Goal: Information Seeking & Learning: Learn about a topic

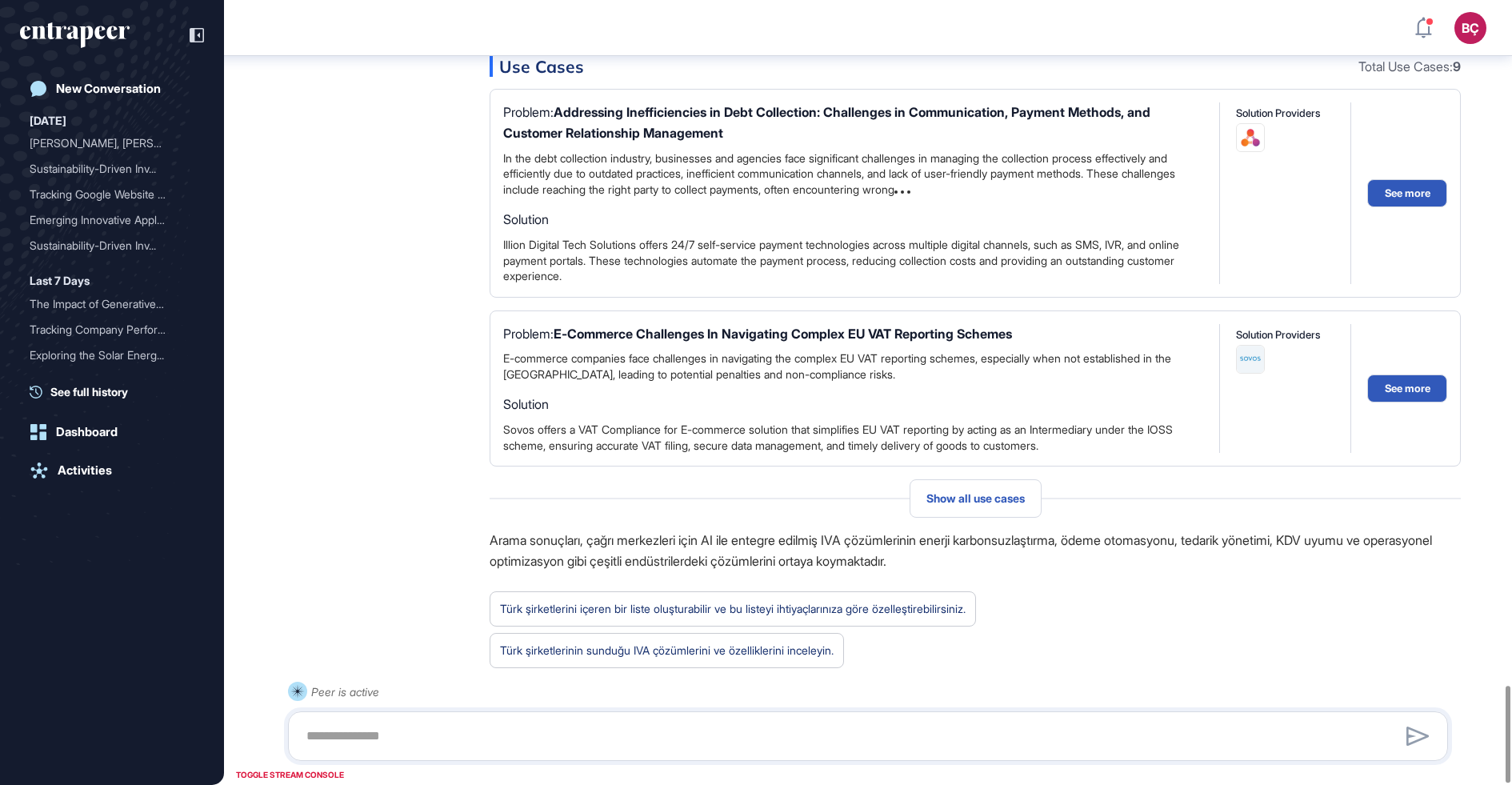
scroll to position [5544, 0]
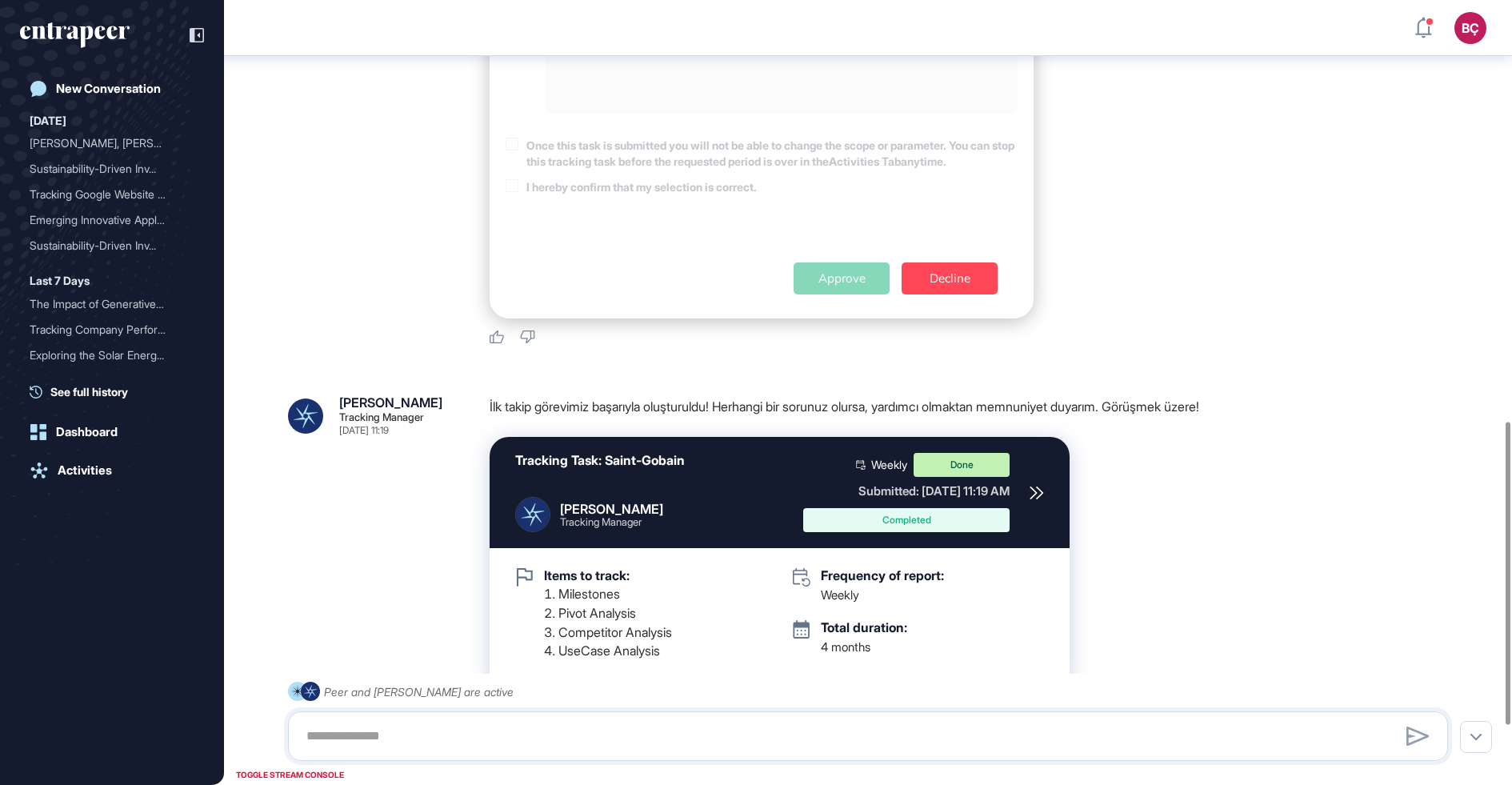
scroll to position [1242, 0]
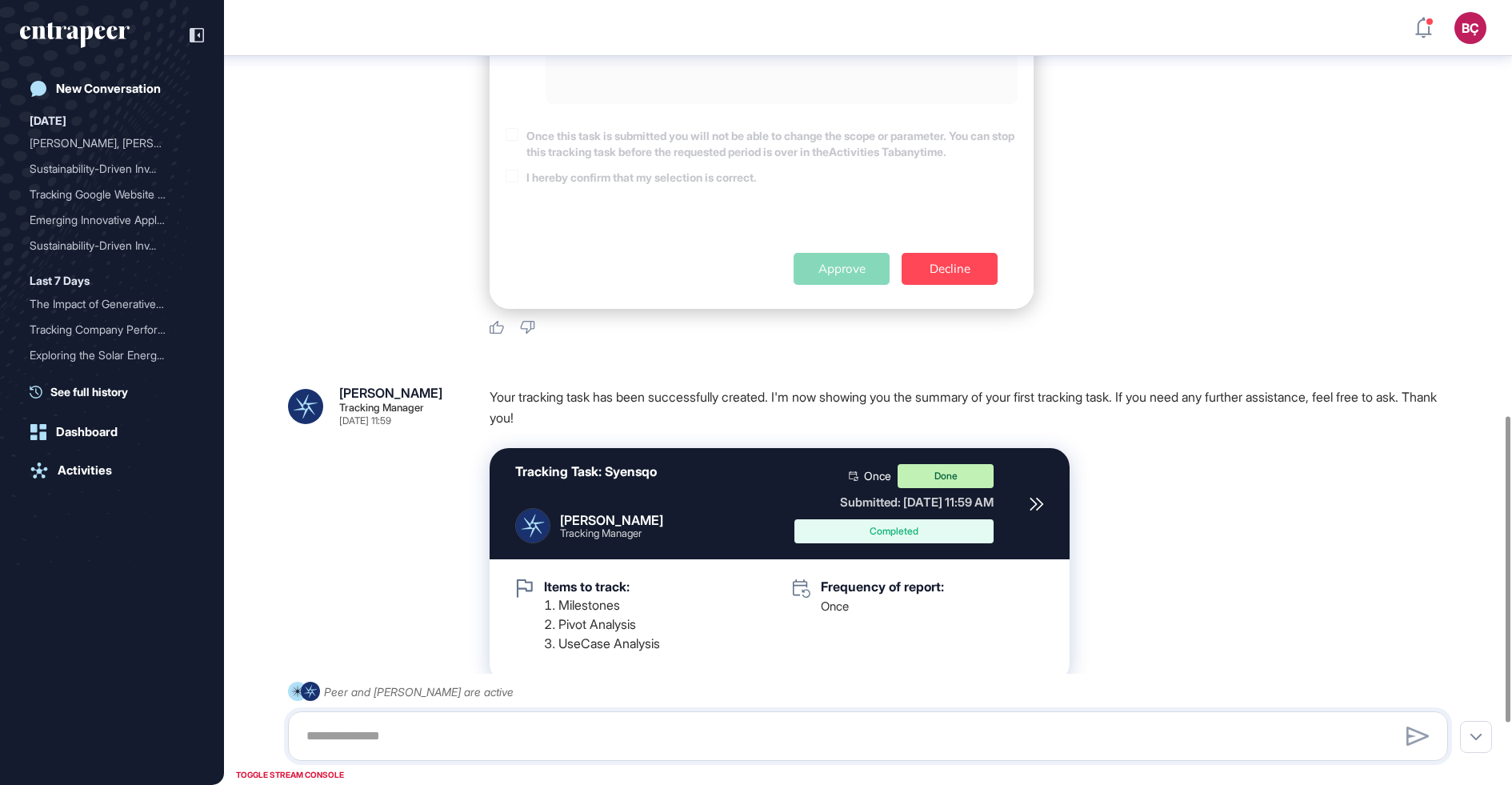
scroll to position [1222, 0]
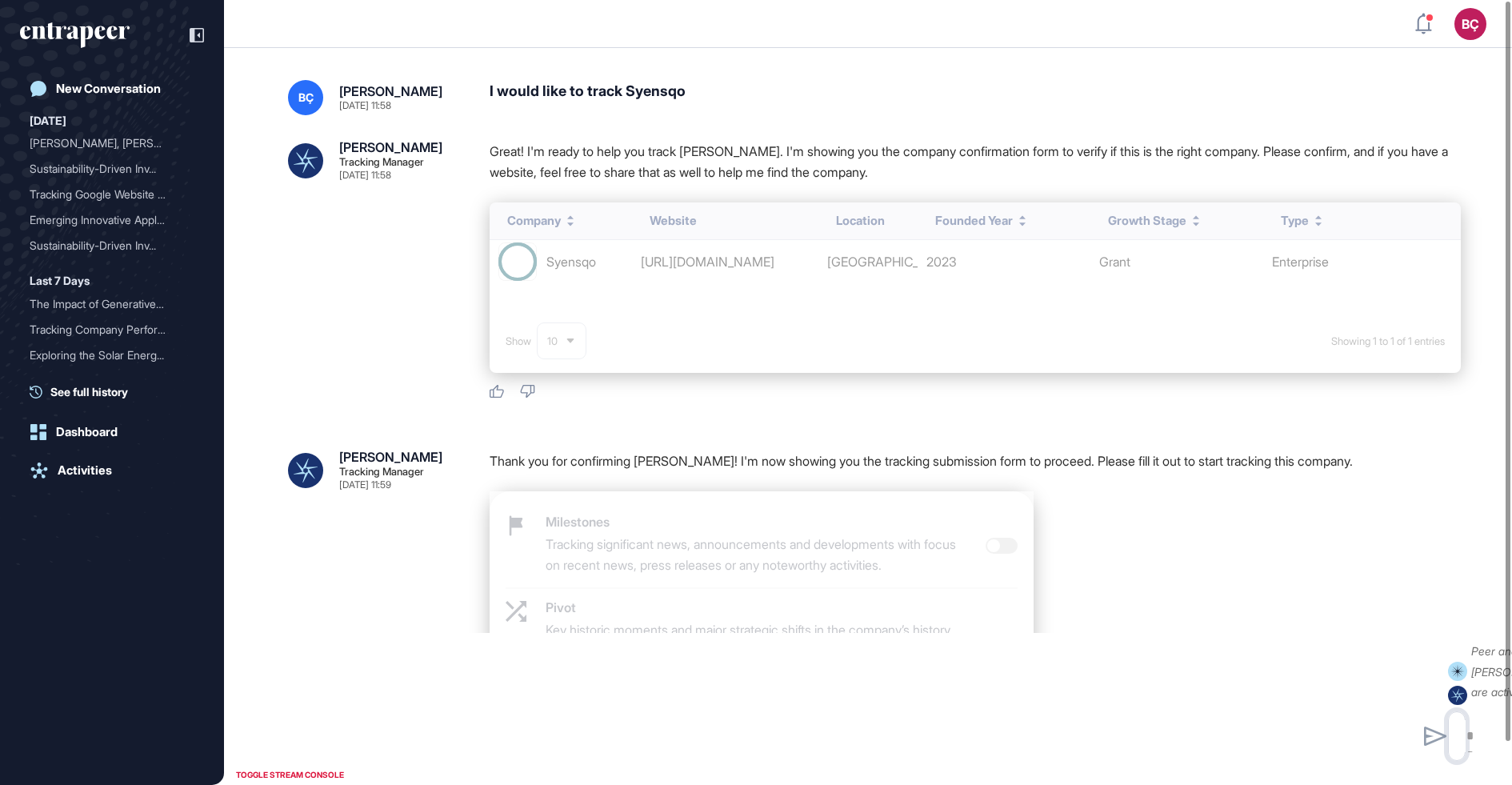
scroll to position [1, 1]
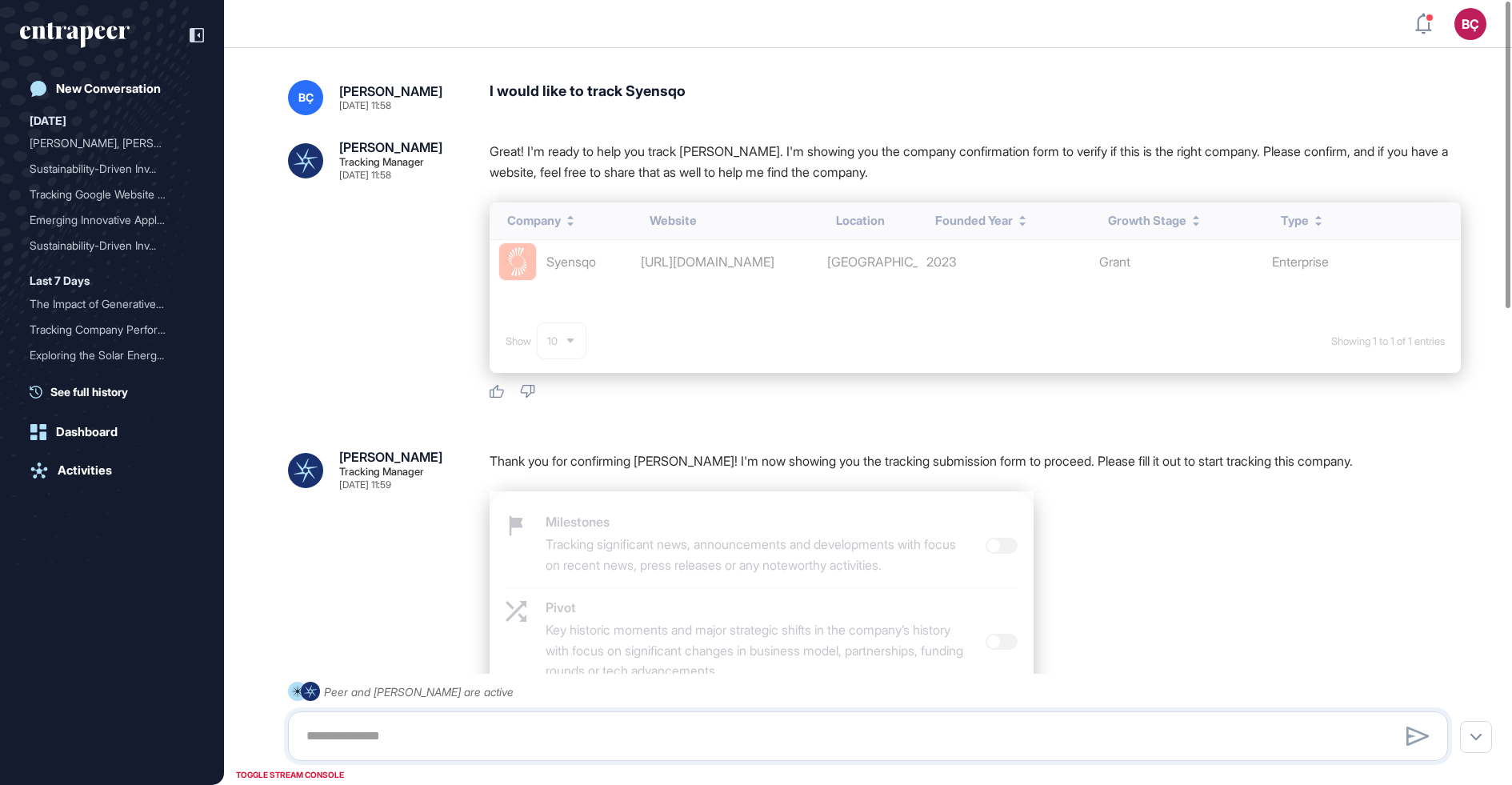
click at [678, 101] on div "I would like to track Syensqo" at bounding box center [975, 97] width 971 height 35
click at [658, 91] on div "I would like to track Syensqo" at bounding box center [975, 97] width 971 height 35
copy div "Syensqo"
click at [138, 90] on div "New Conversation" at bounding box center [108, 89] width 105 height 14
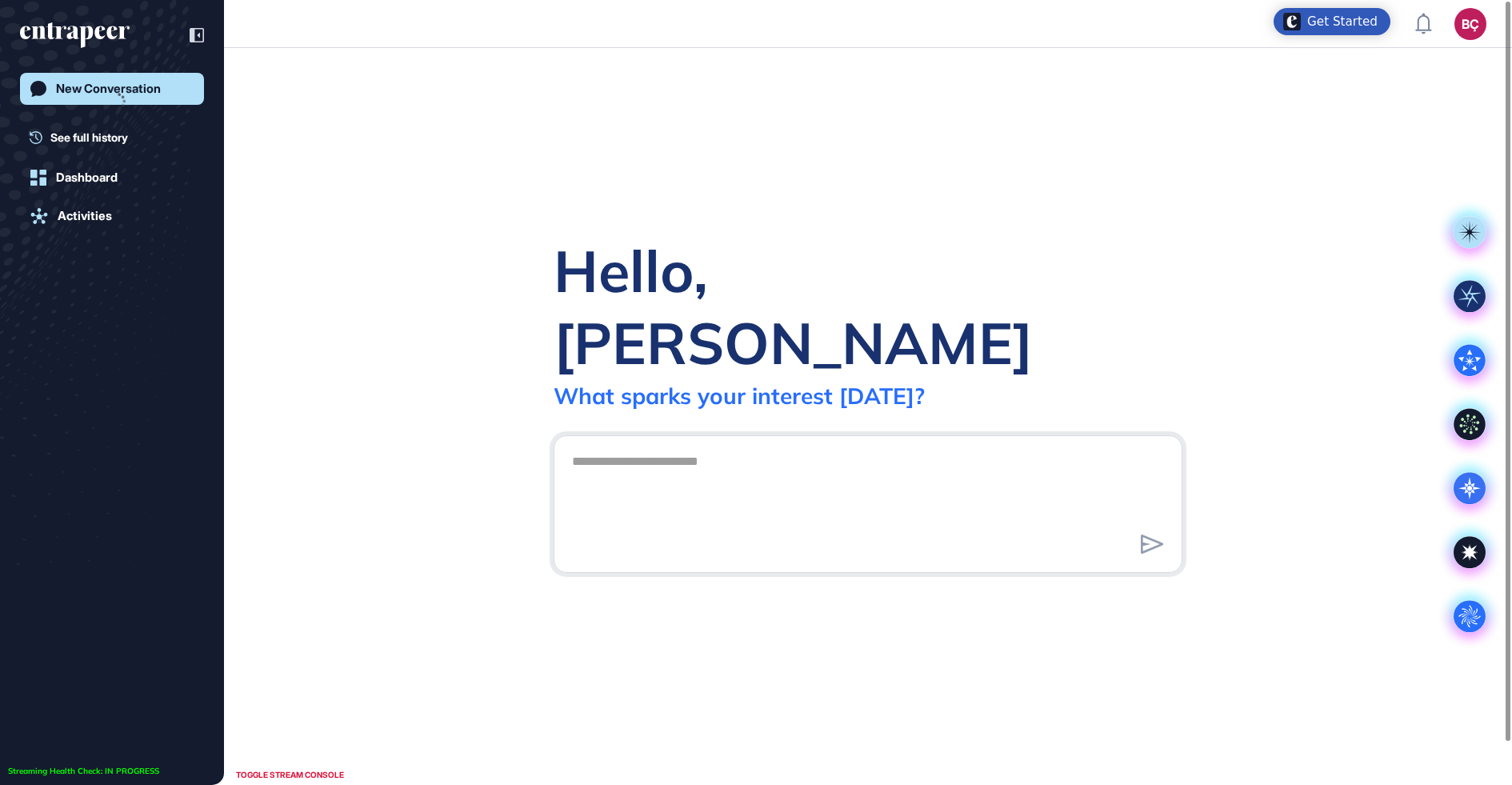
scroll to position [1, 1]
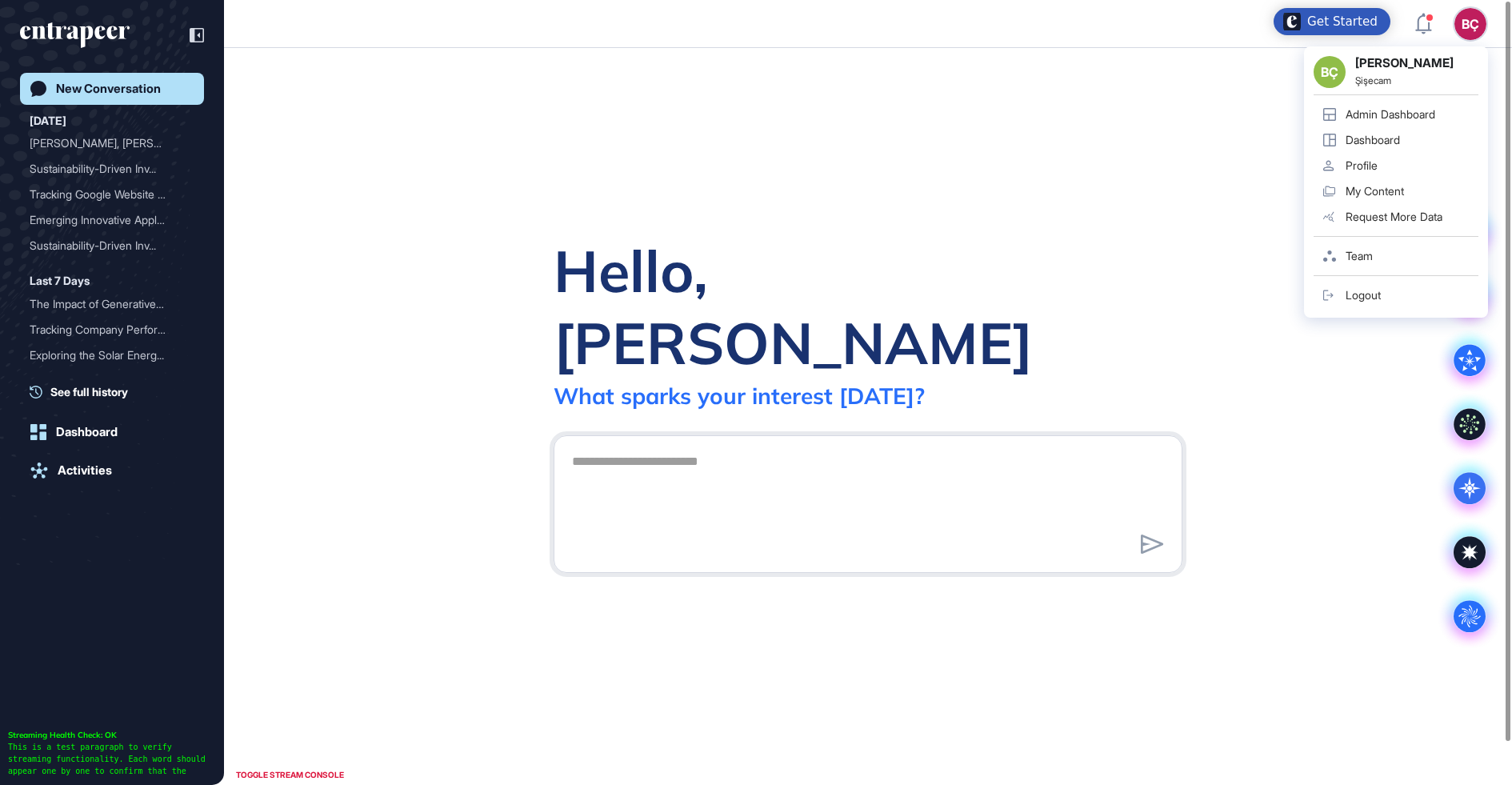
click at [1404, 106] on link "Admin Dashboard" at bounding box center [1395, 115] width 165 height 26
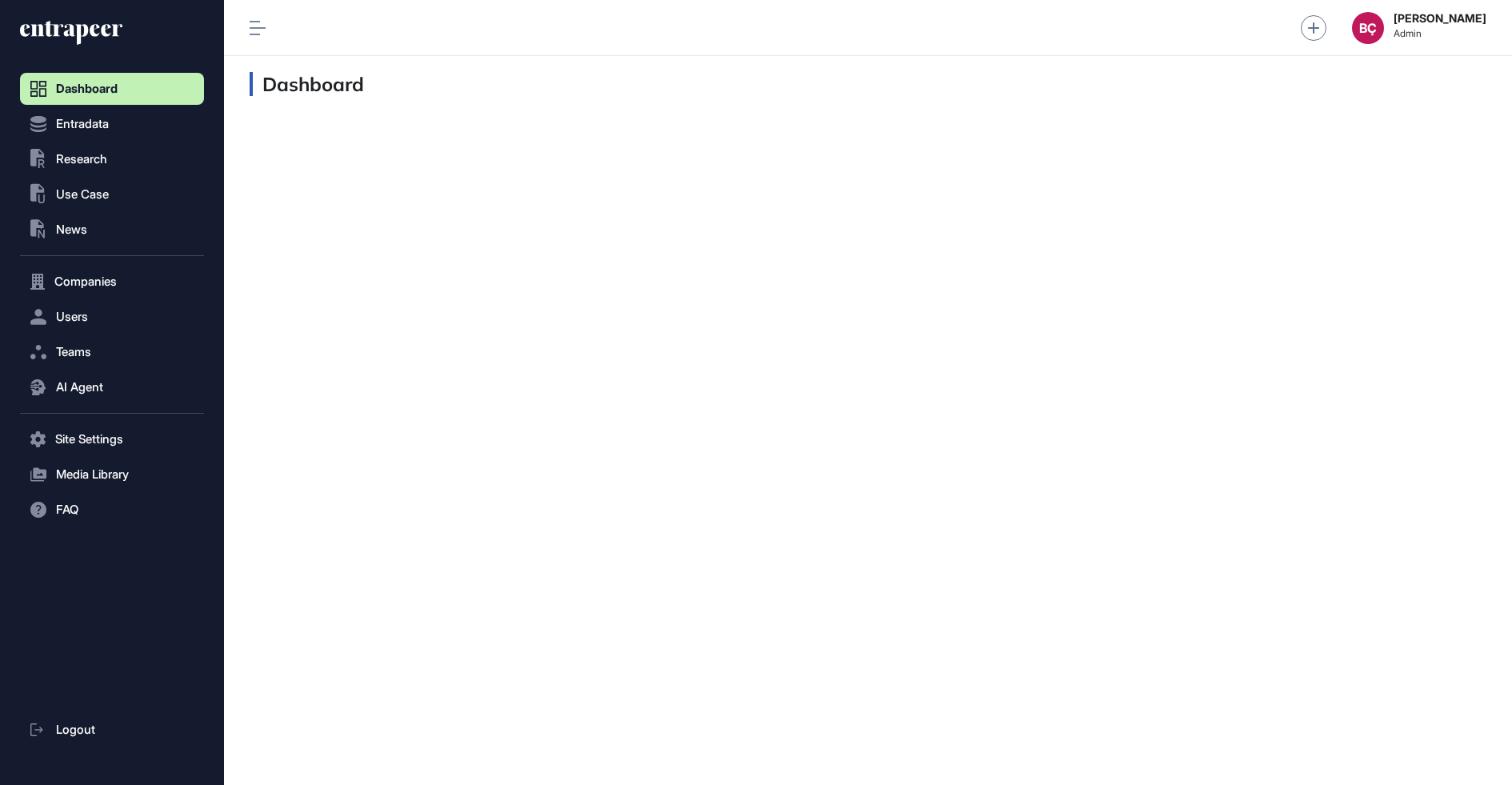
scroll to position [1, 1]
click at [85, 322] on span "Users" at bounding box center [72, 316] width 32 height 13
click at [83, 418] on span "AI Agent" at bounding box center [79, 419] width 47 height 13
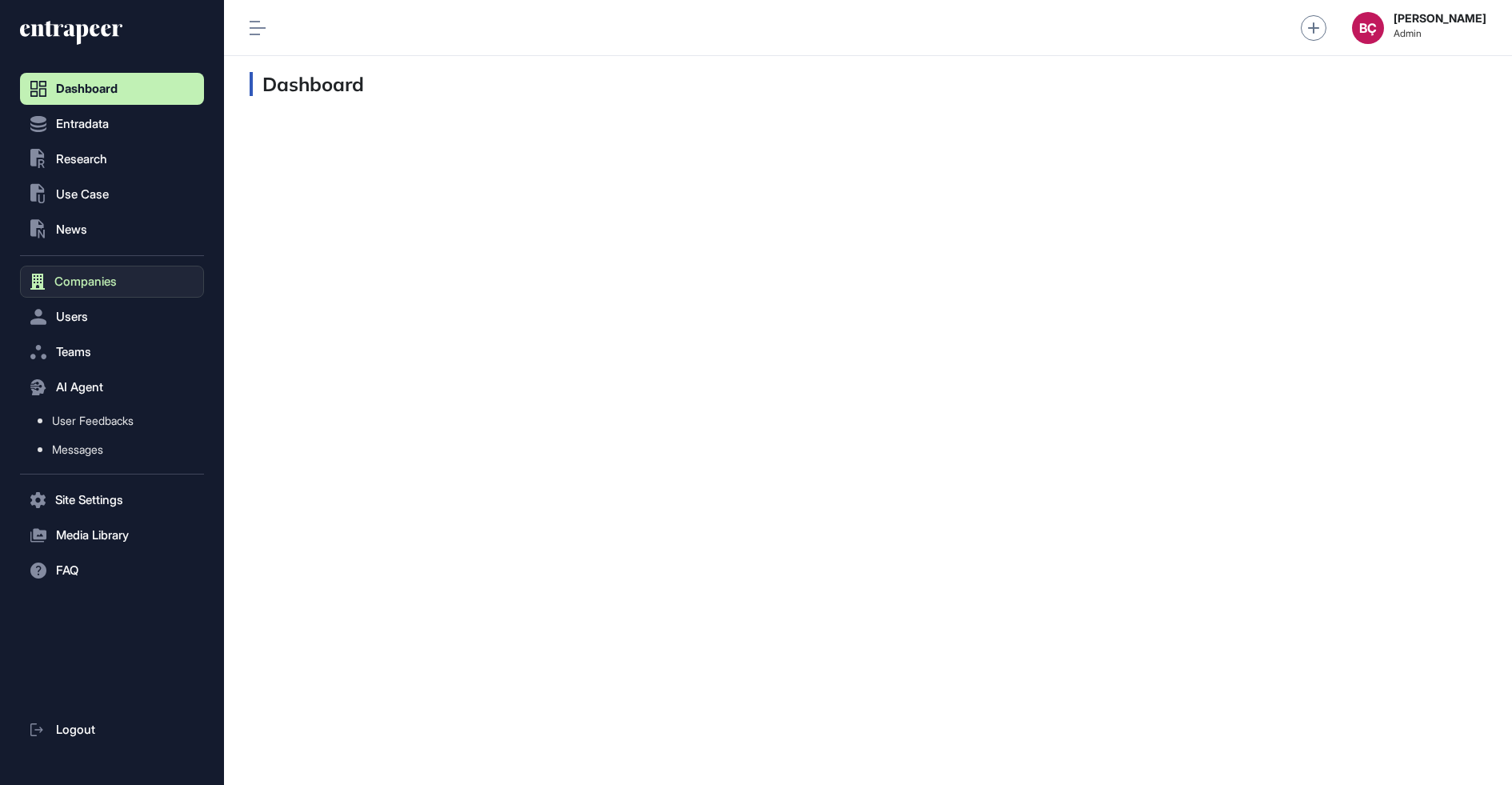
click at [73, 283] on span "Companies" at bounding box center [86, 281] width 63 height 13
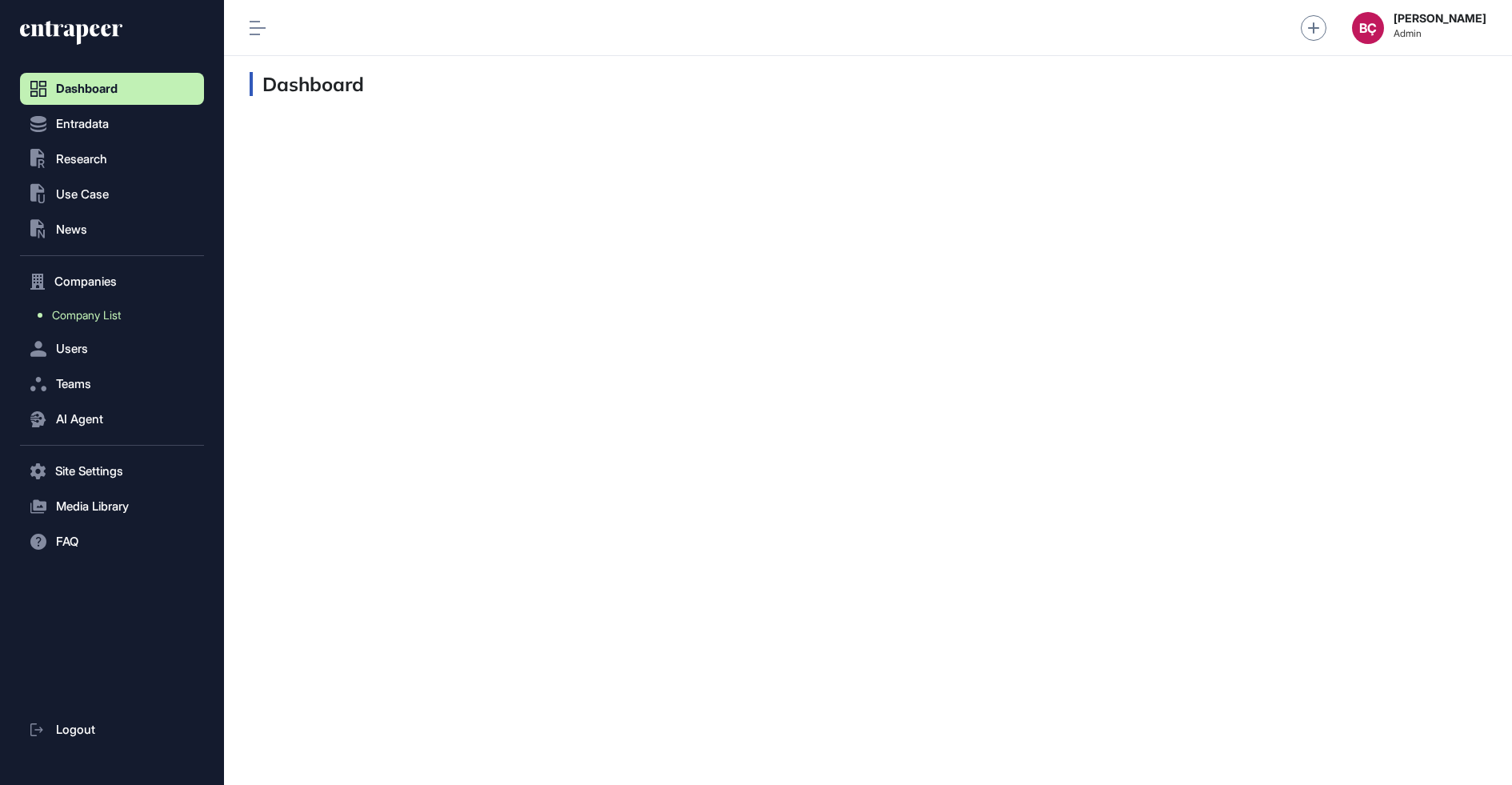
click at [84, 312] on span "Company List" at bounding box center [86, 315] width 69 height 13
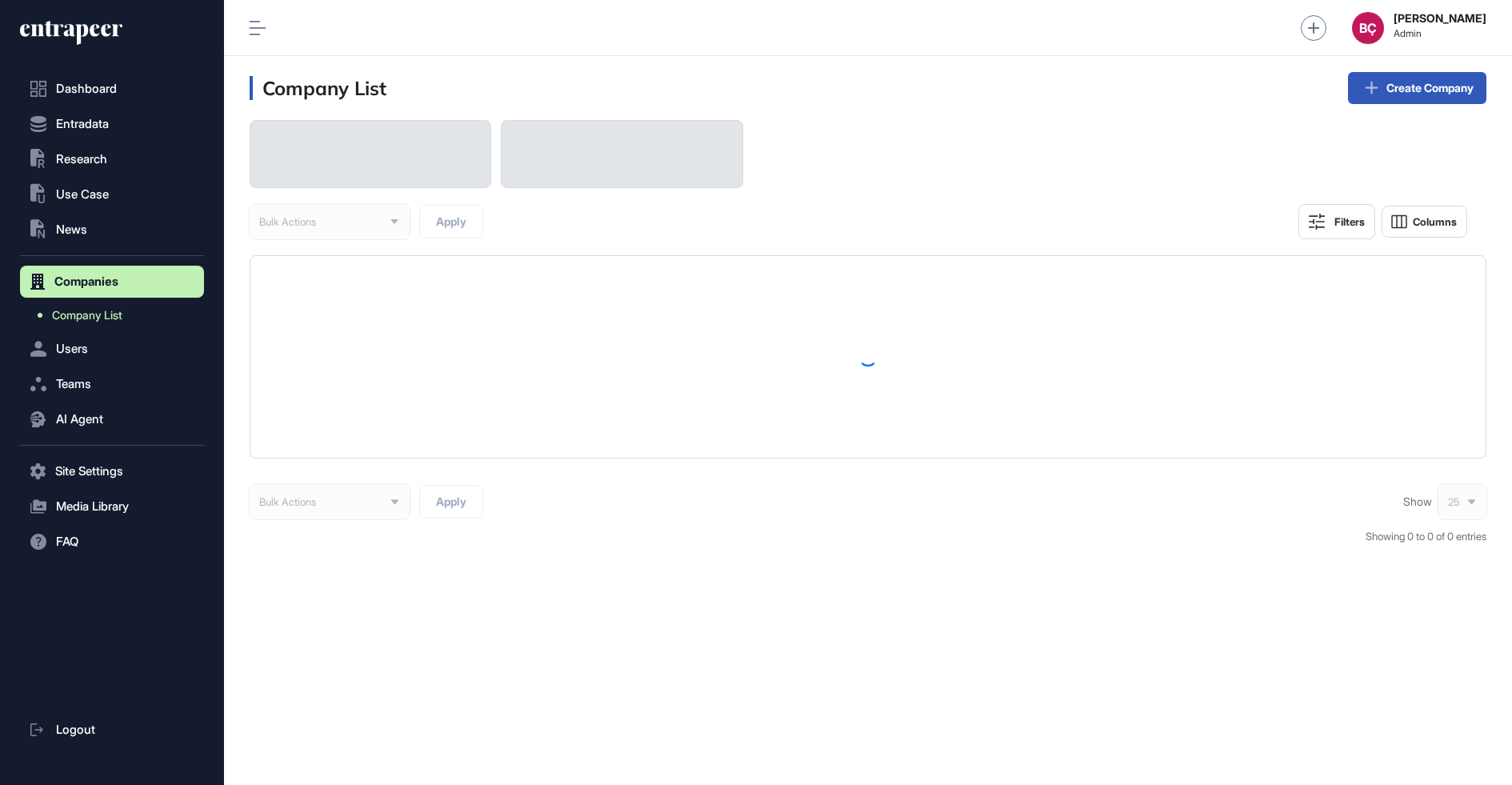
scroll to position [785, 1288]
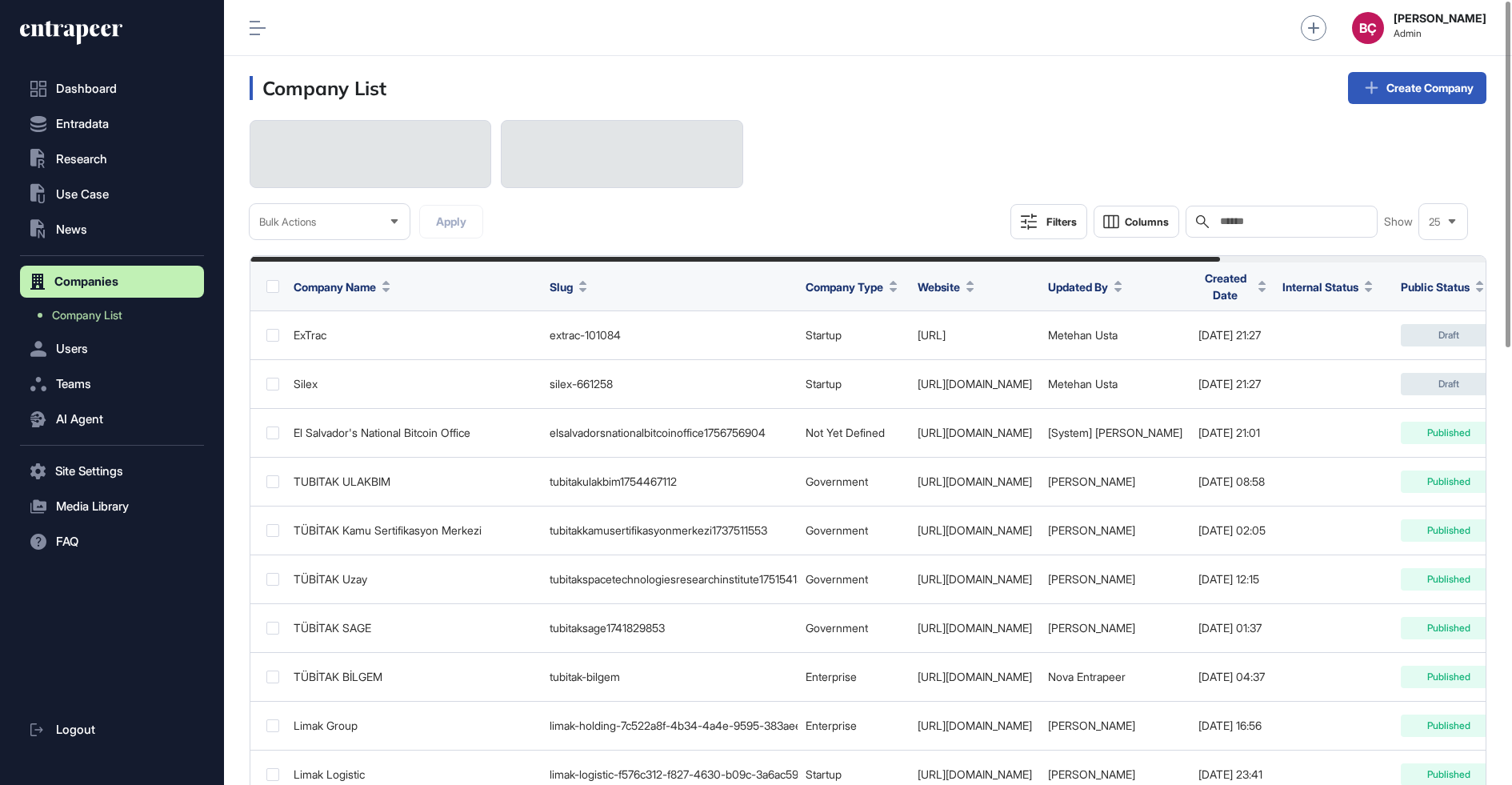
click at [1249, 232] on div "Search" at bounding box center [1281, 221] width 191 height 32
paste input "*******"
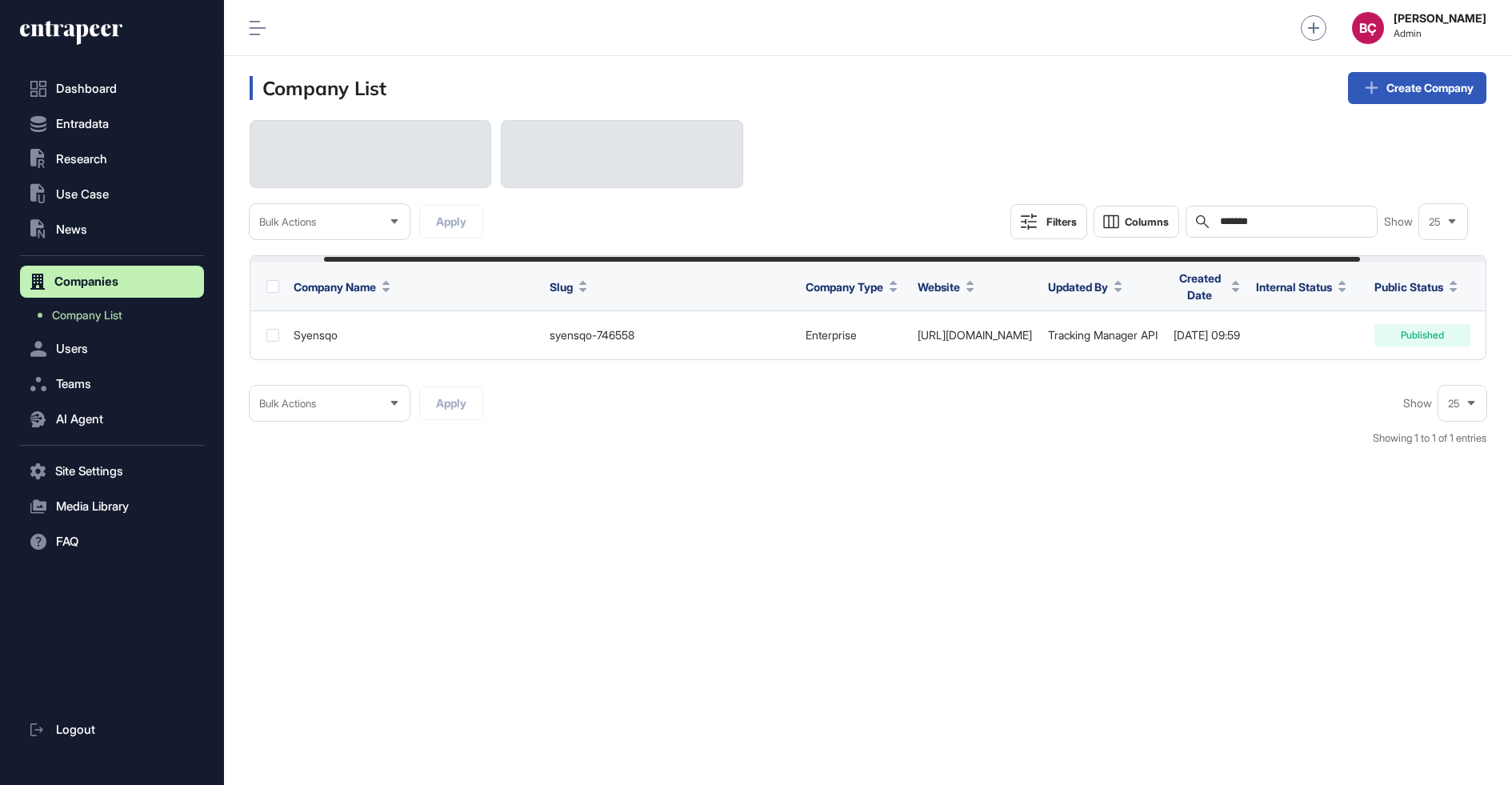
scroll to position [0, 238]
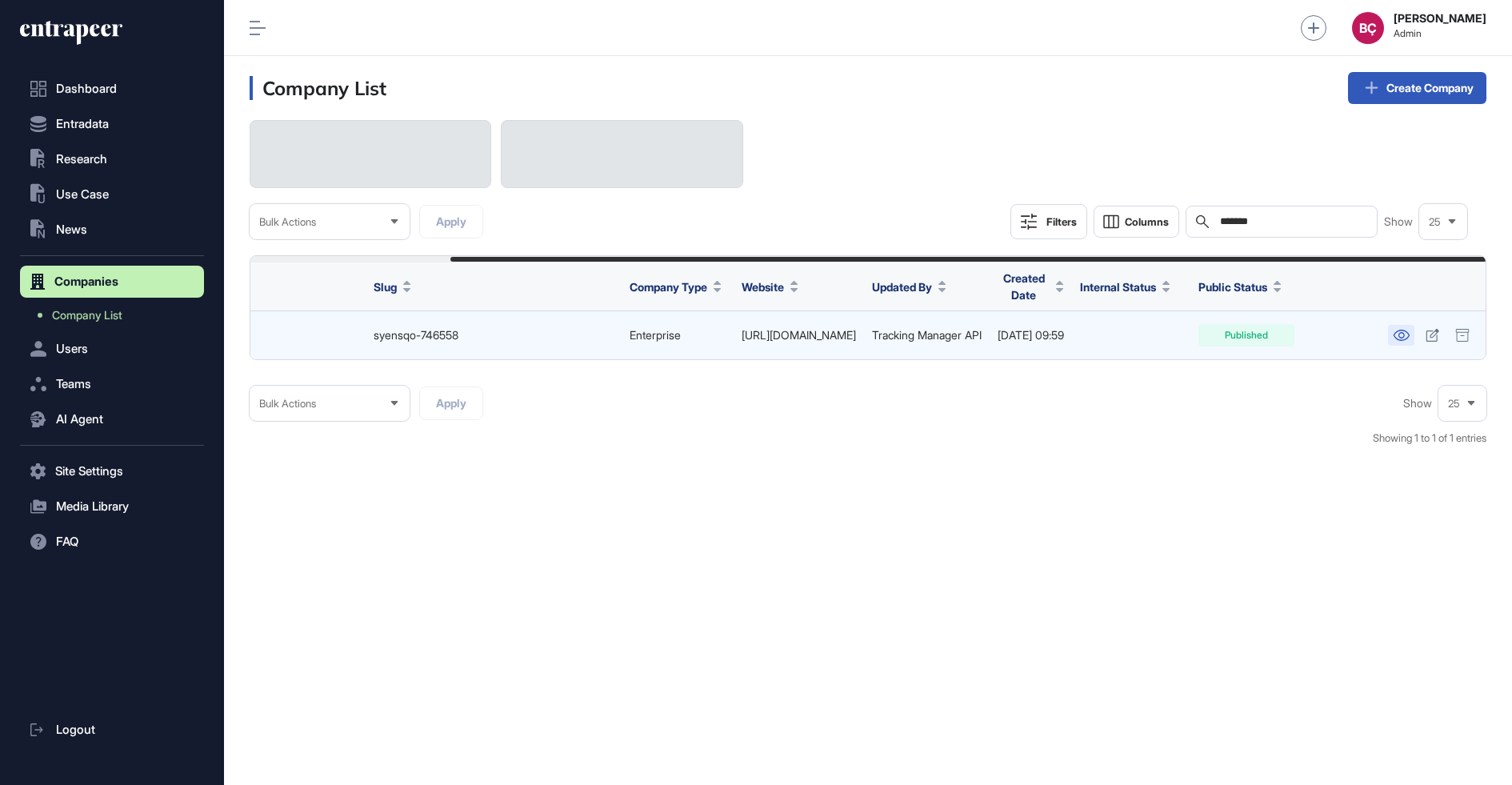
type input "*******"
click at [1407, 333] on icon at bounding box center [1400, 334] width 16 height 11
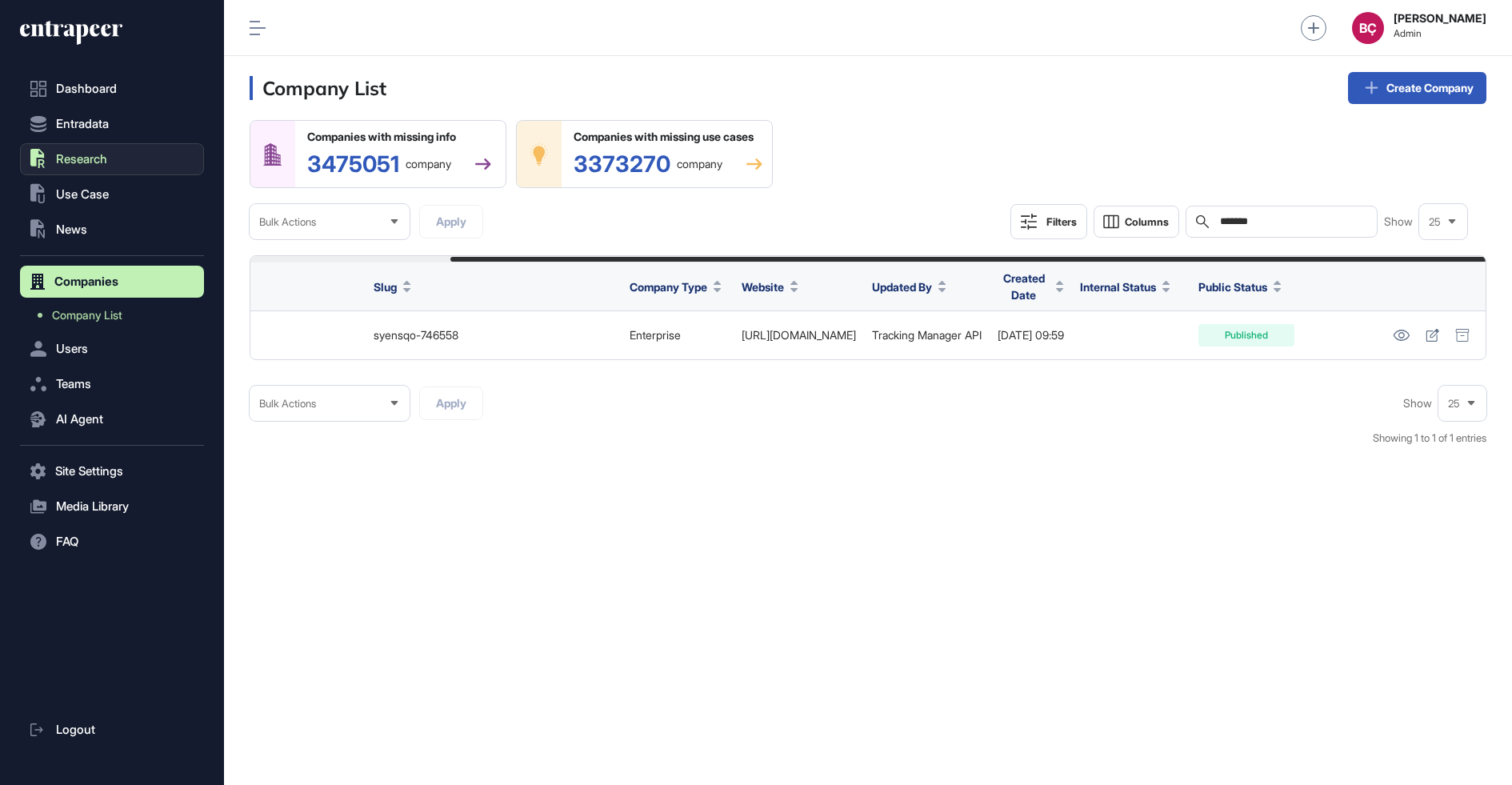
click at [111, 156] on button ".st0{fill:currentColor} Research" at bounding box center [112, 160] width 184 height 32
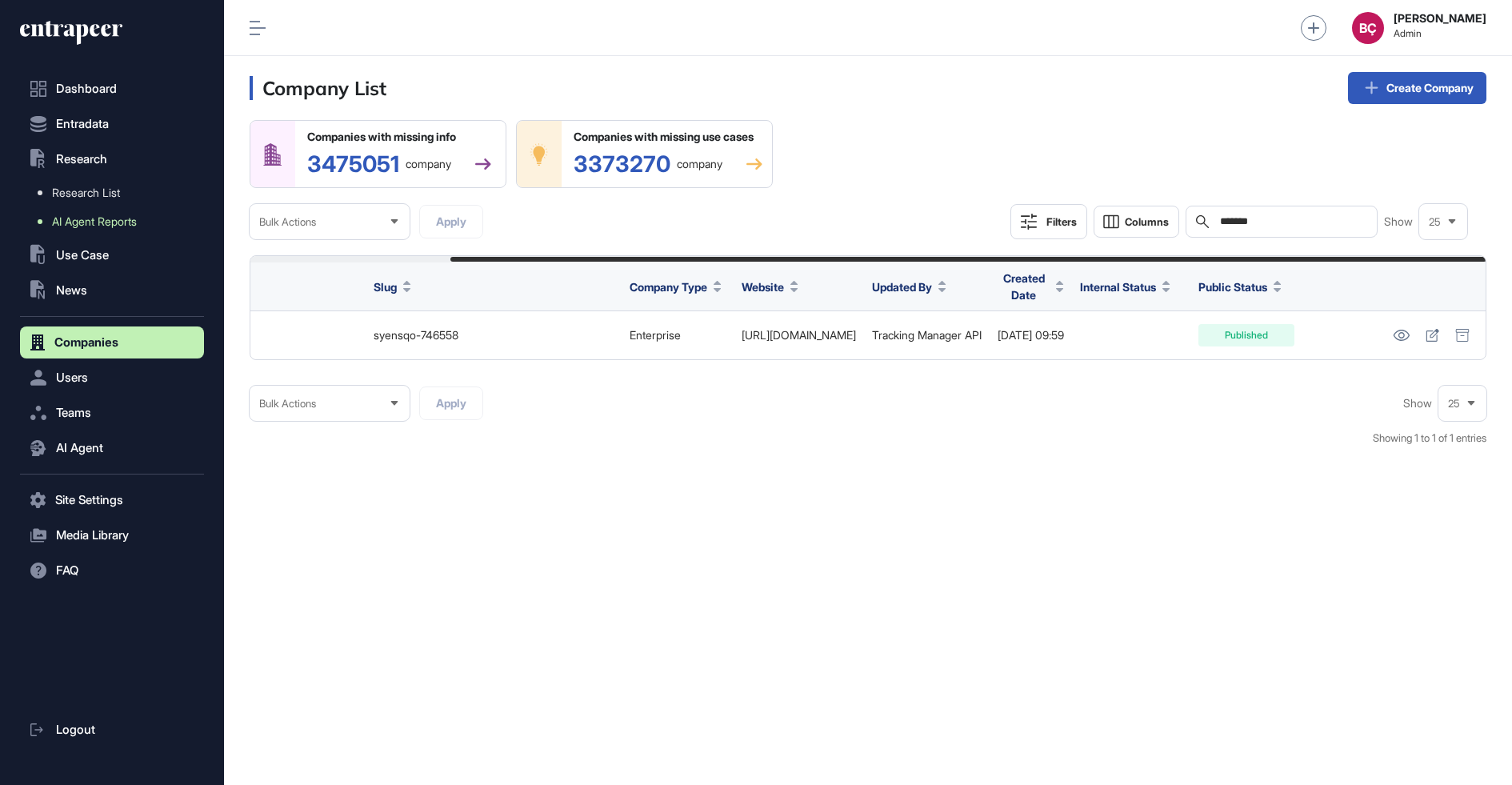
click at [110, 211] on link "AI Agent Reports" at bounding box center [116, 221] width 176 height 29
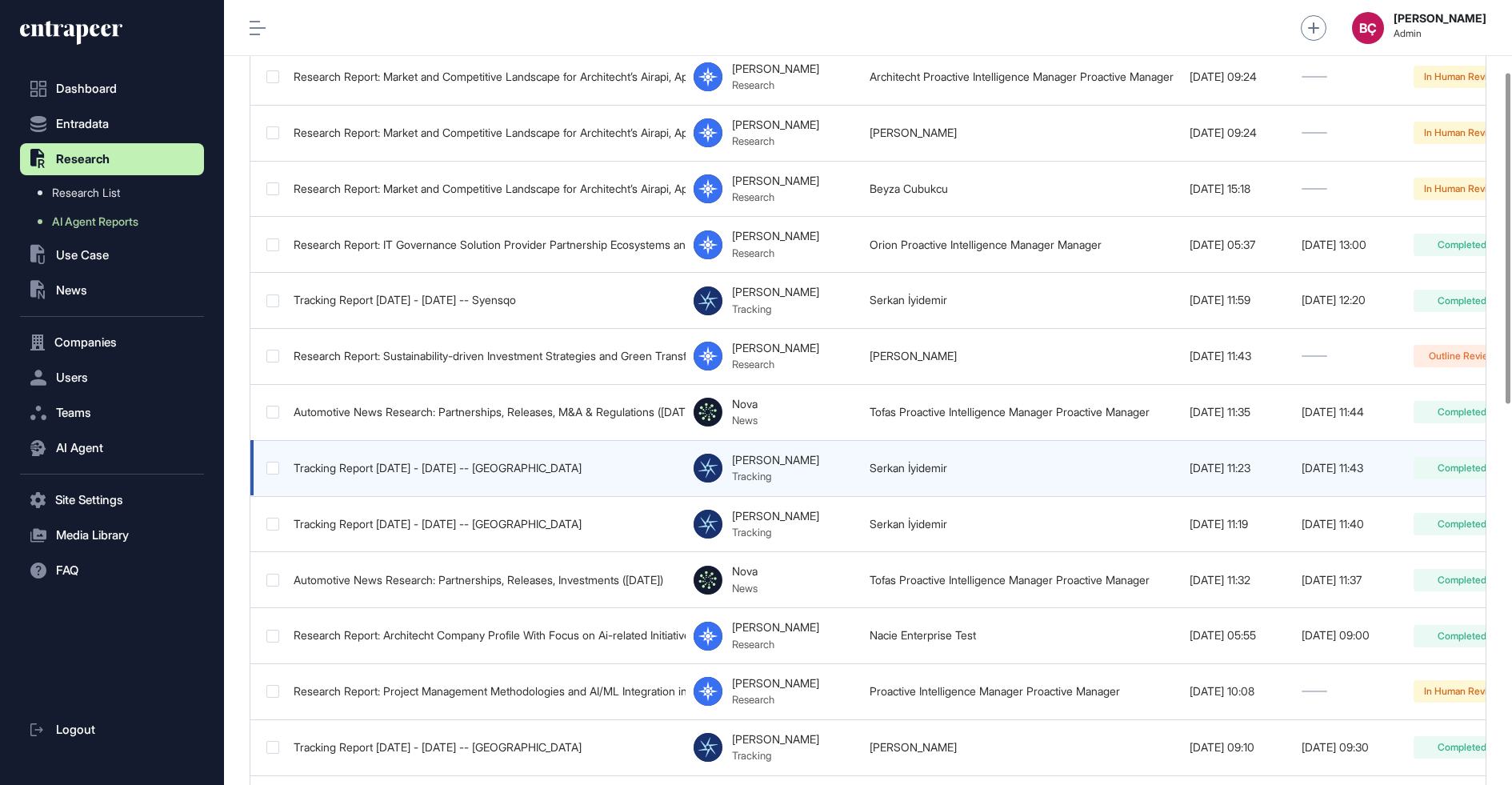
scroll to position [0, 208]
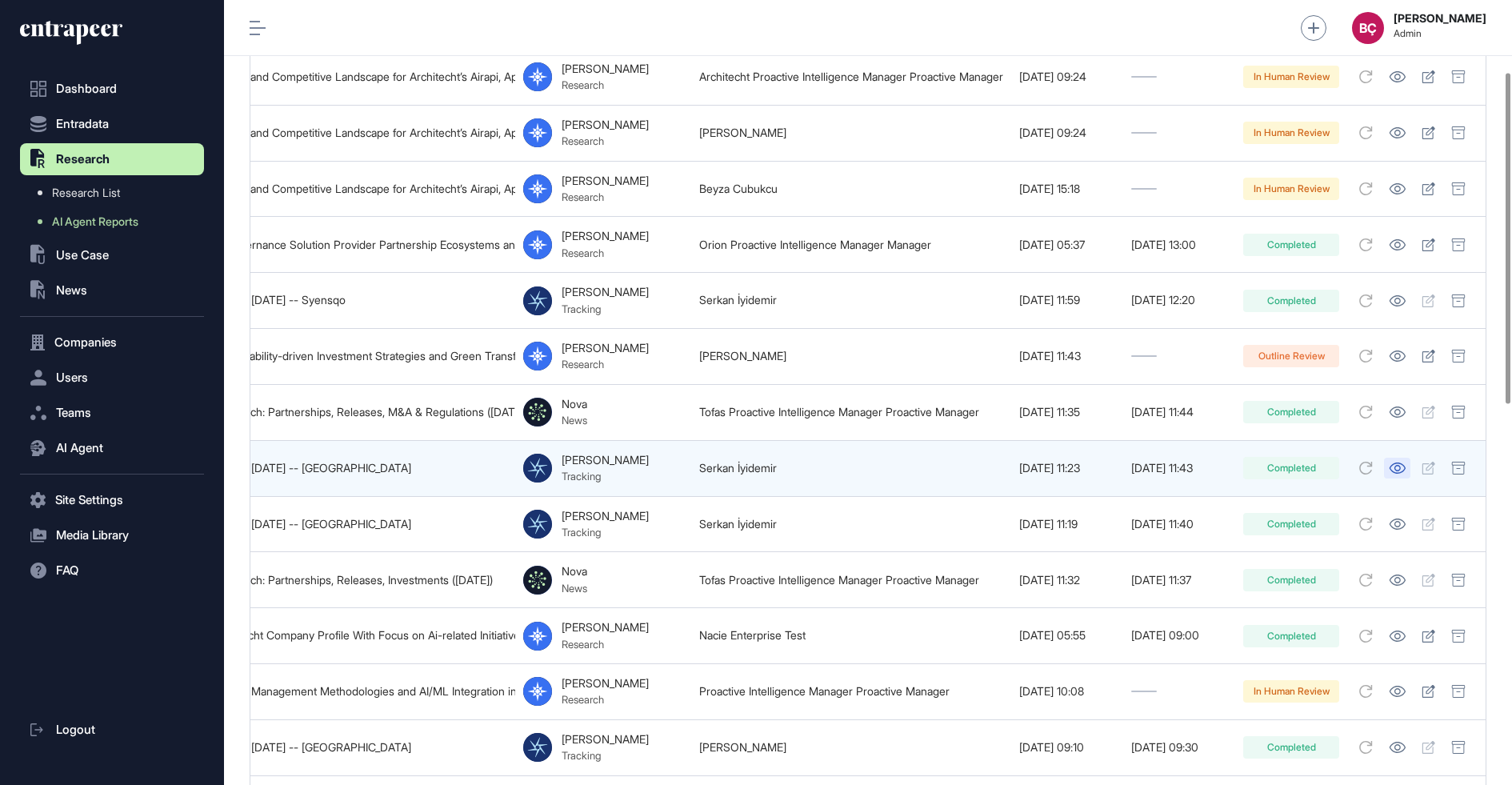
click at [1403, 463] on icon at bounding box center [1396, 468] width 17 height 11
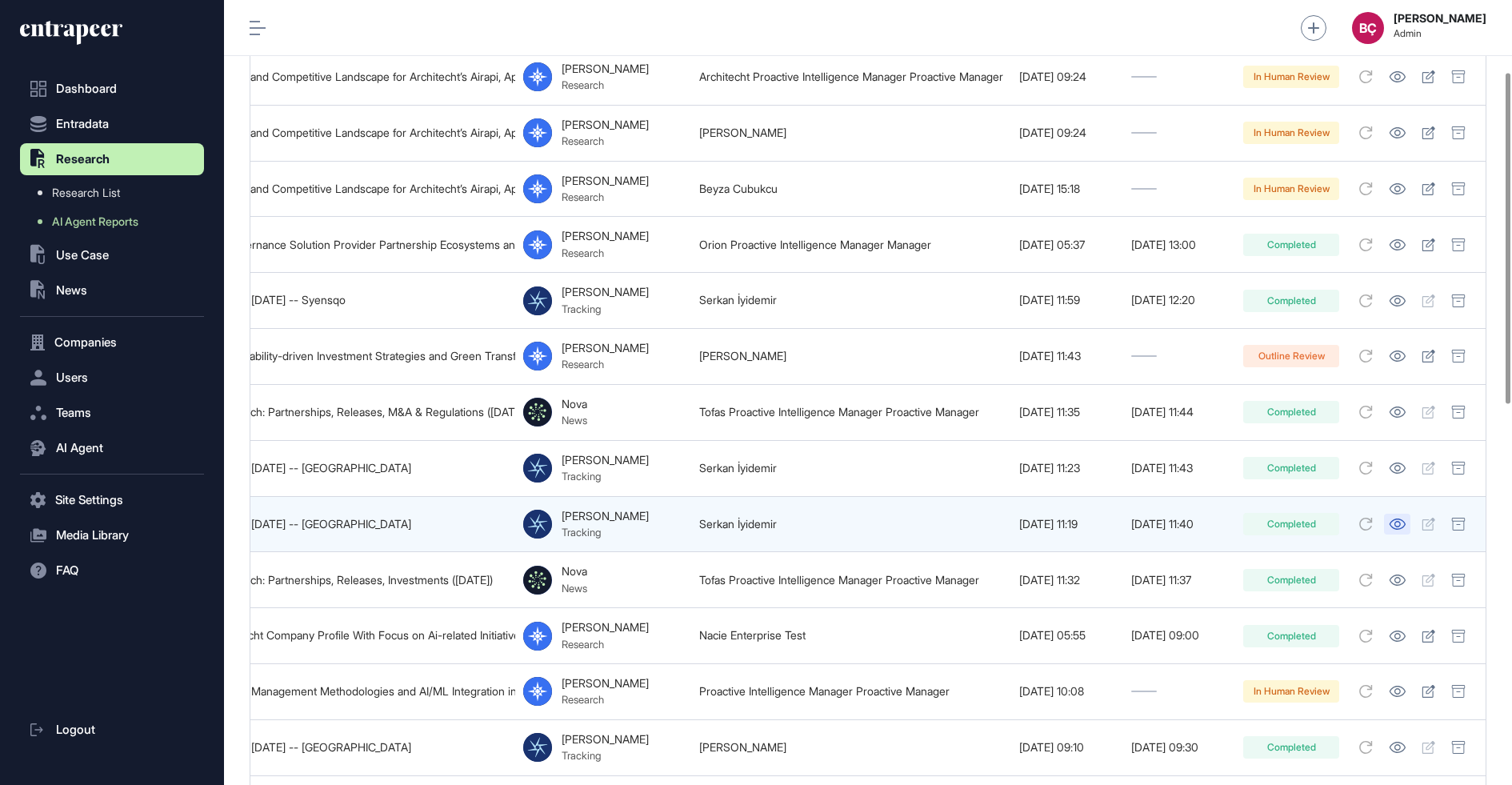
click at [1398, 519] on icon at bounding box center [1396, 524] width 17 height 11
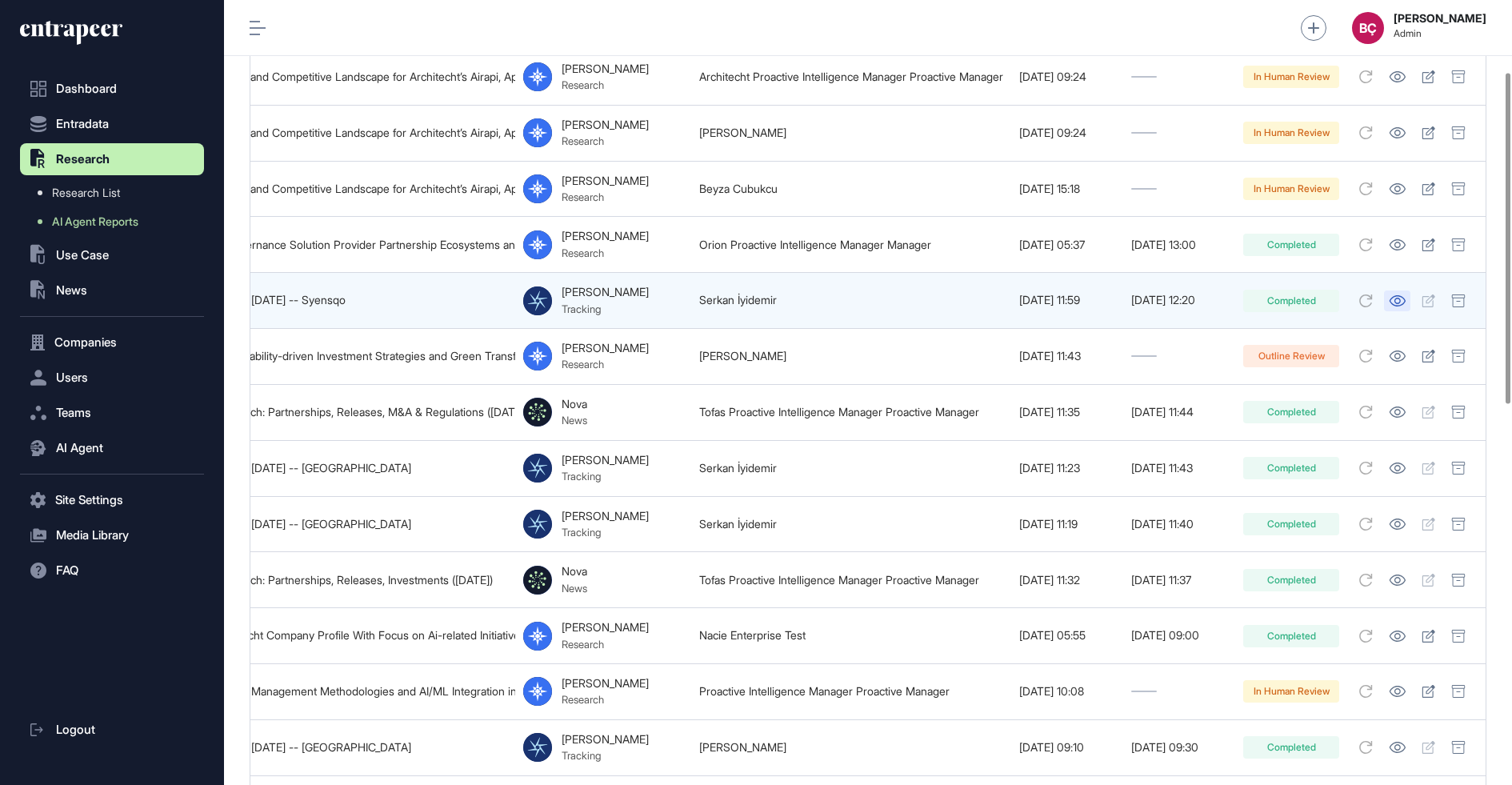
click at [1396, 295] on icon at bounding box center [1396, 300] width 17 height 11
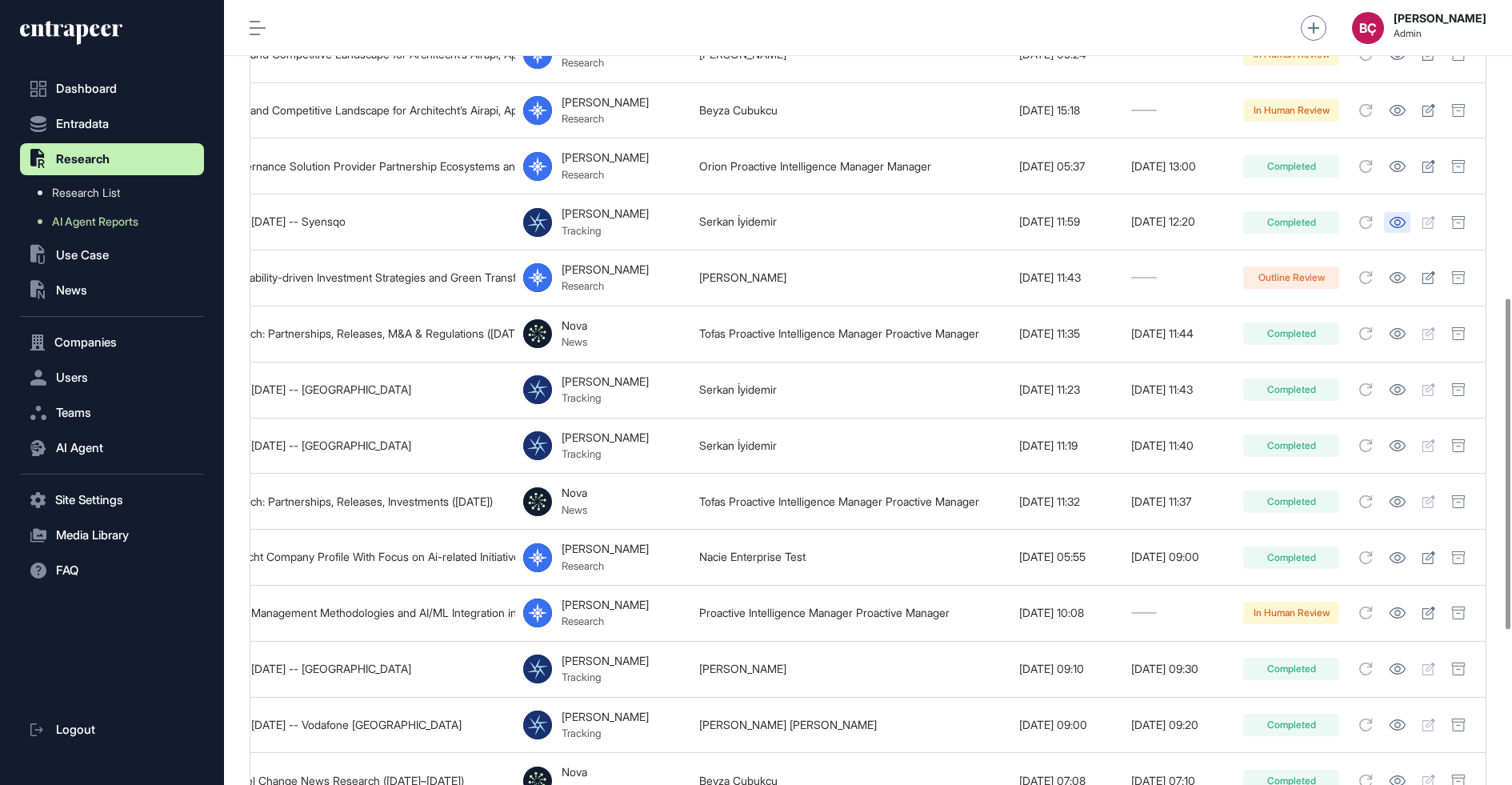
scroll to position [0, 0]
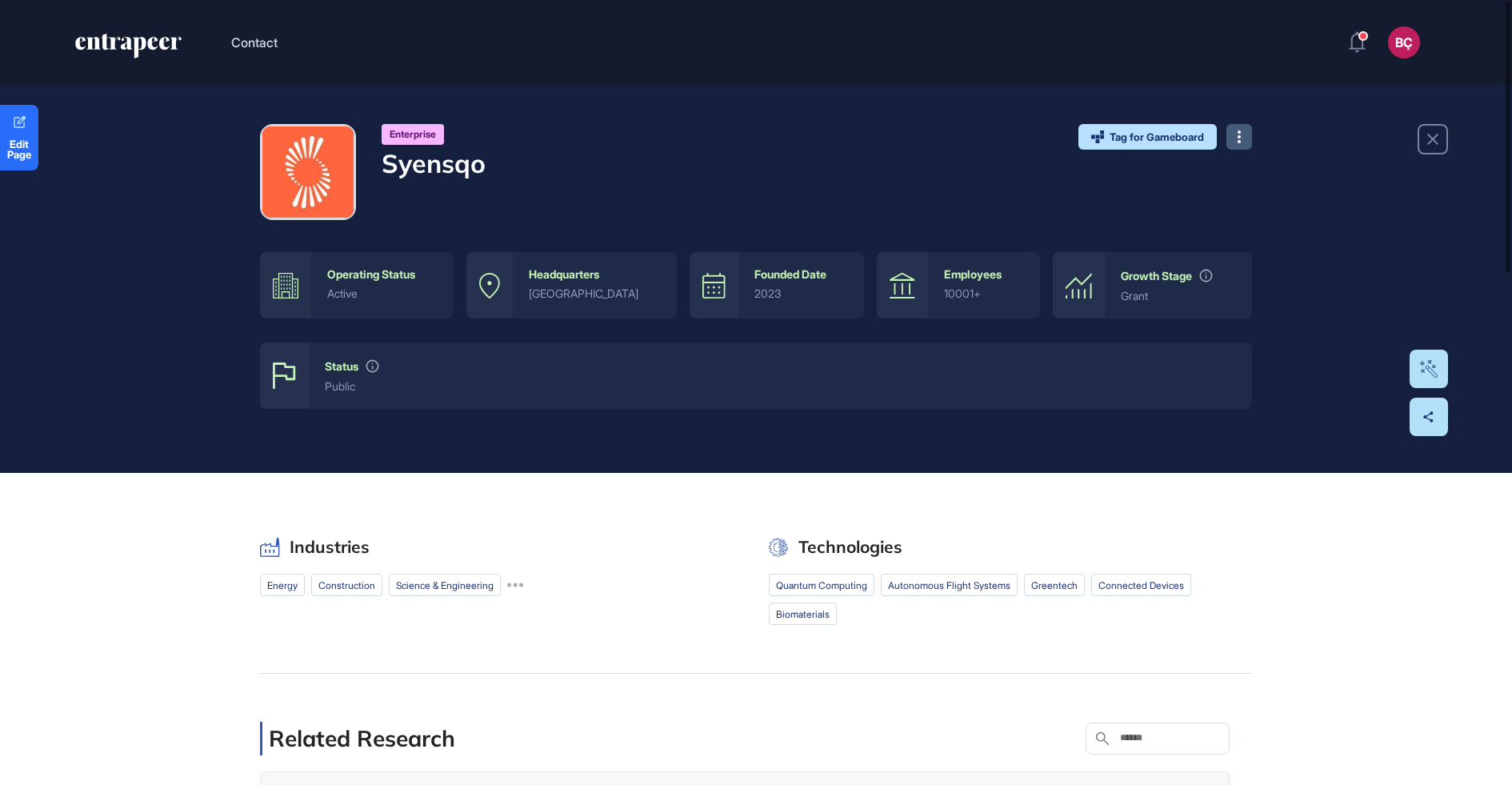
click at [1247, 141] on button at bounding box center [1239, 137] width 26 height 26
click at [1258, 164] on span "Visit Website" at bounding box center [1291, 169] width 75 height 10
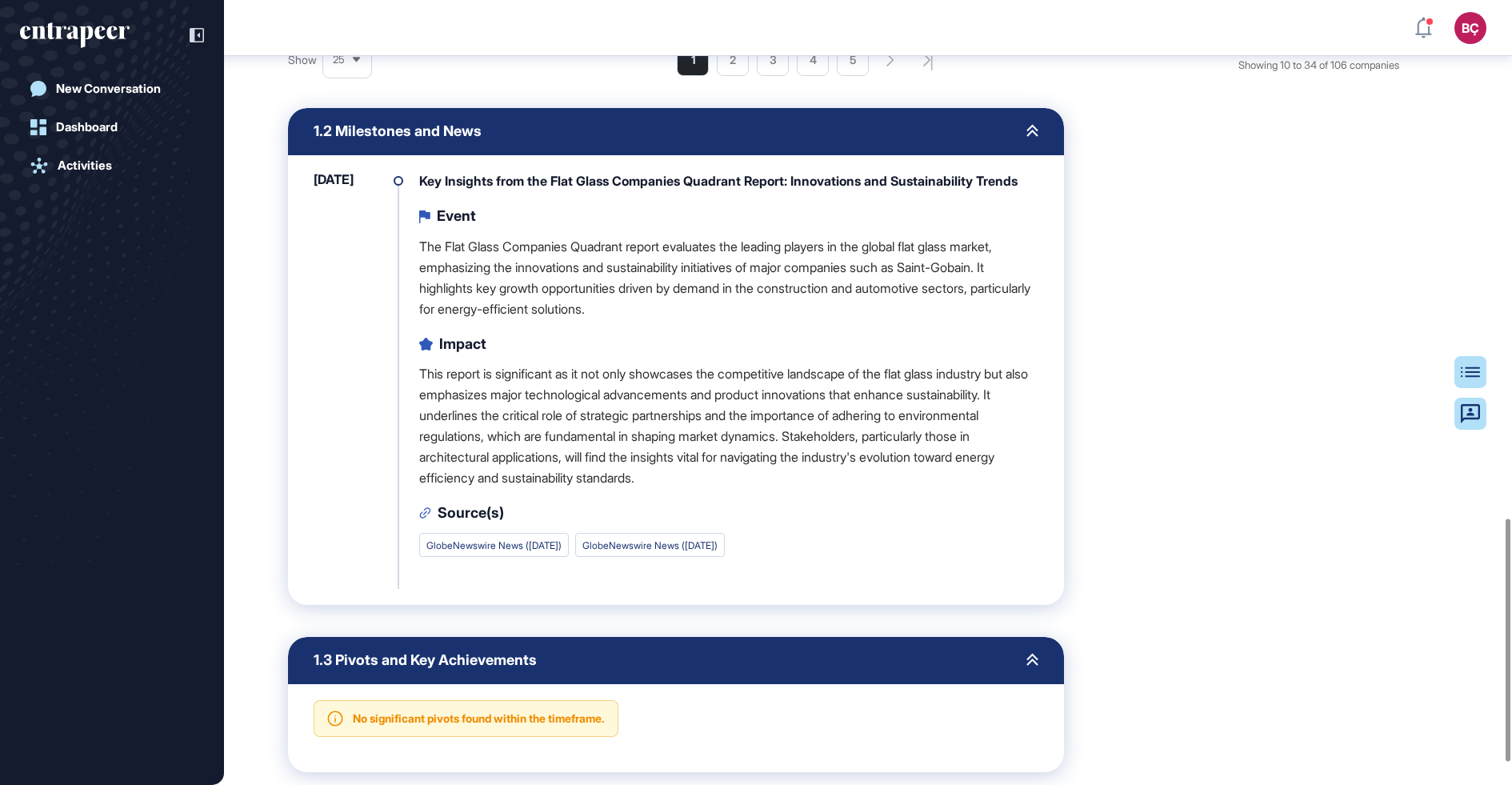
scroll to position [1747, 0]
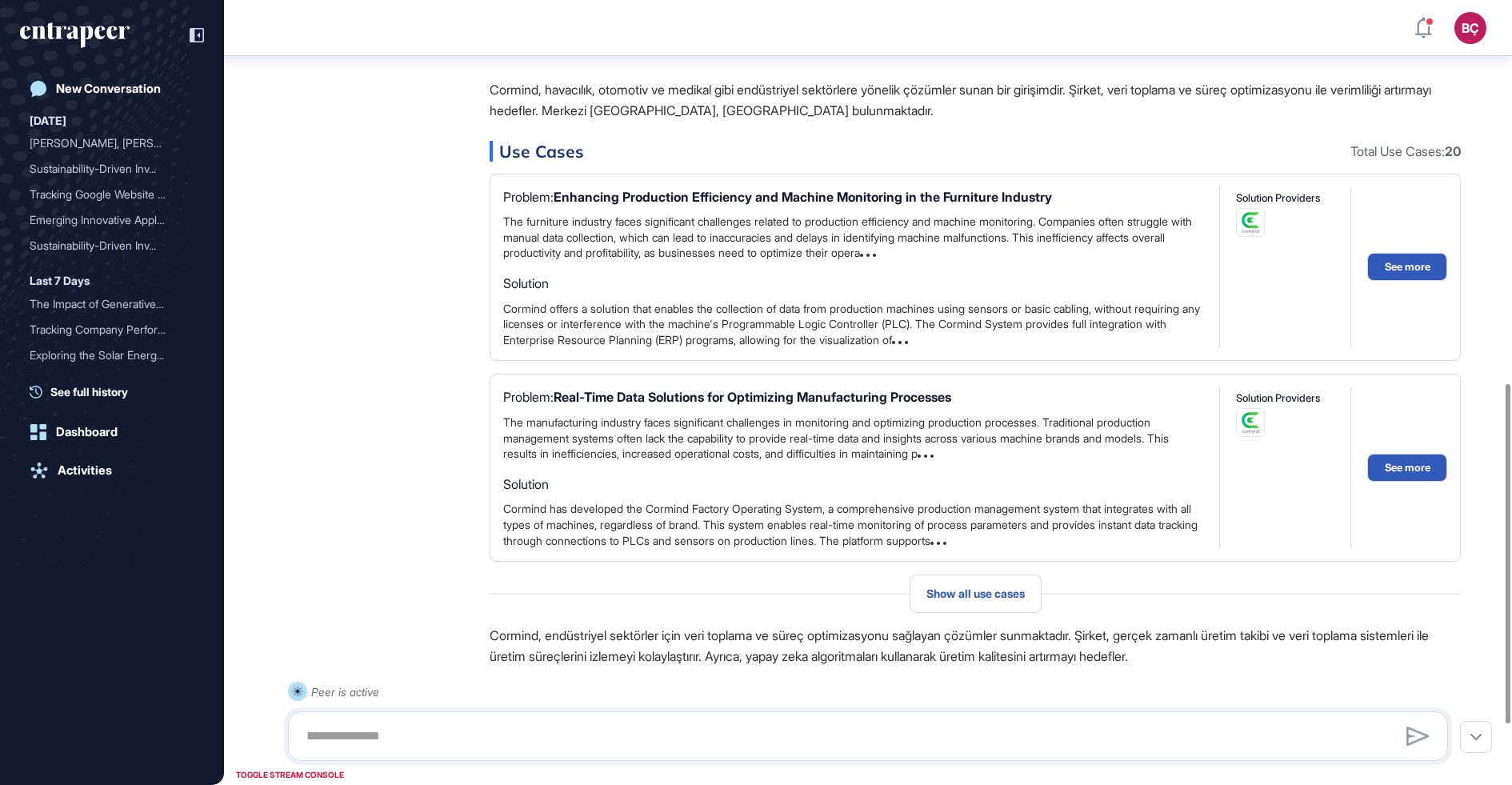
scroll to position [1023, 0]
